Goal: Task Accomplishment & Management: Manage account settings

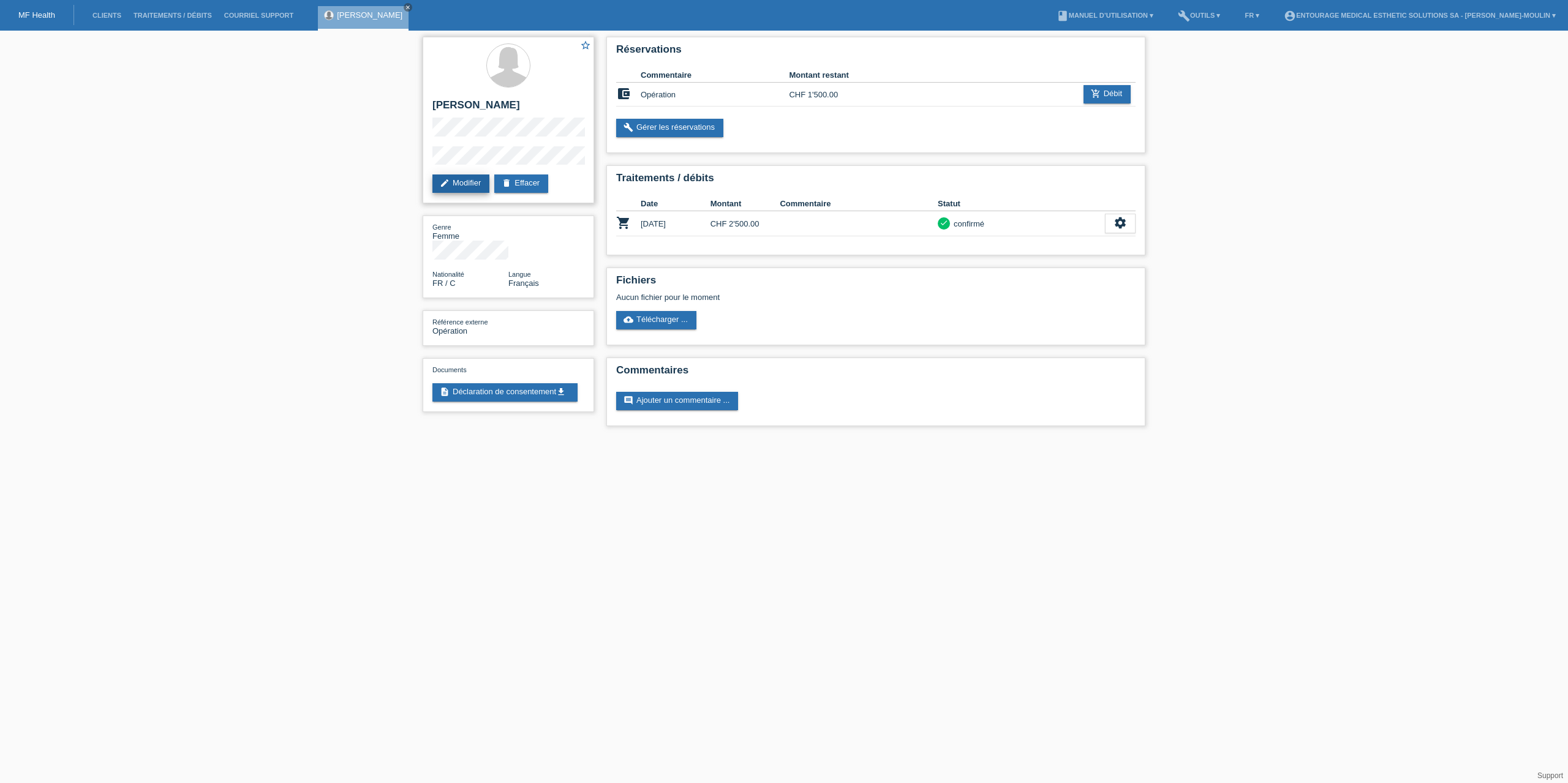
click at [462, 180] on link "edit Modifier" at bounding box center [461, 183] width 57 height 18
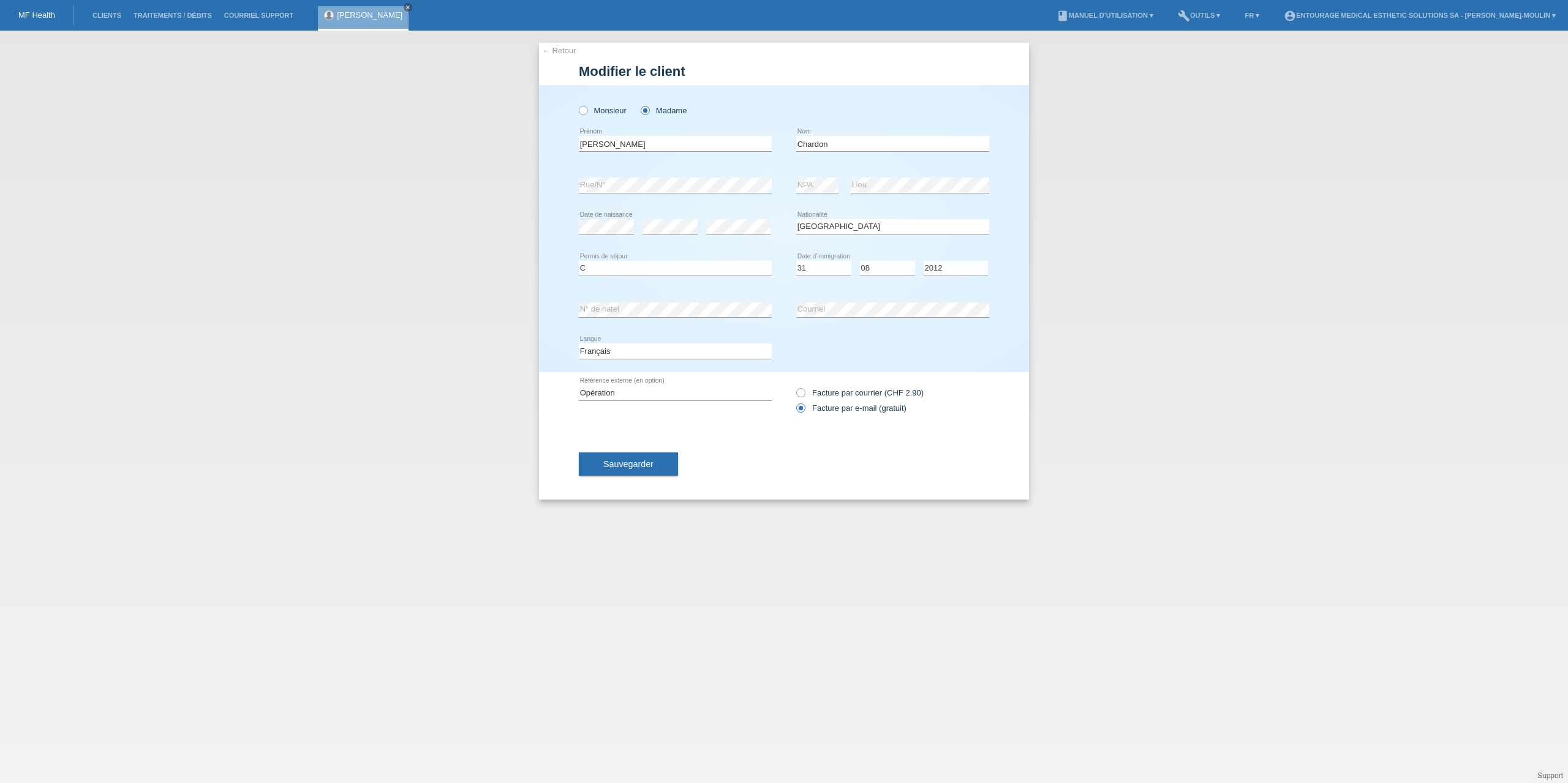
select select "FR"
select select "C"
select select "31"
select select "08"
select select "2012"
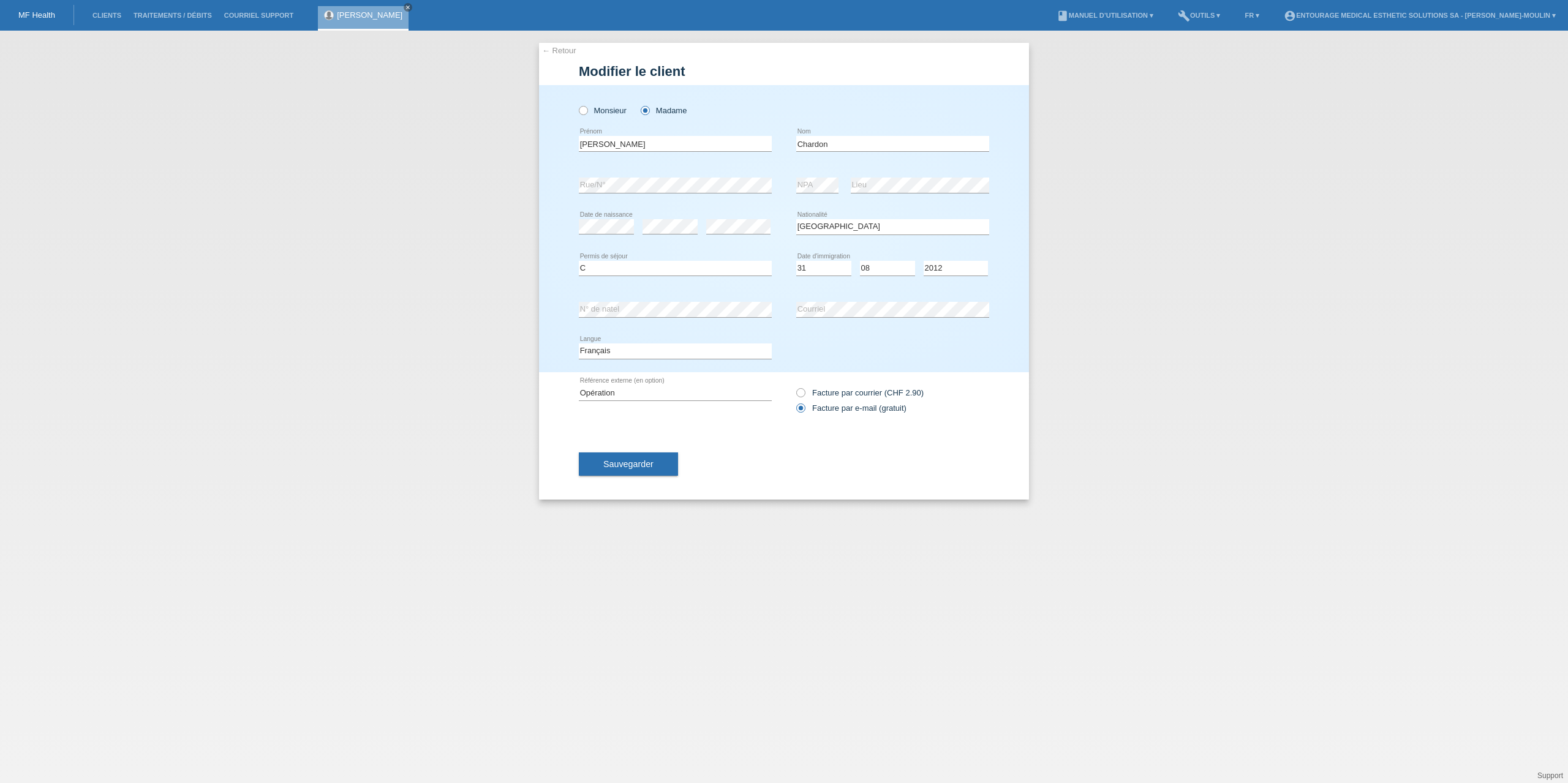
click at [1134, 391] on div "← Retour Modifier le client Monsieur Madame Vanessa error error" at bounding box center [784, 407] width 1568 height 753
click at [602, 464] on button "Sauvegarder" at bounding box center [628, 465] width 99 height 24
